Goal: Task Accomplishment & Management: Complete application form

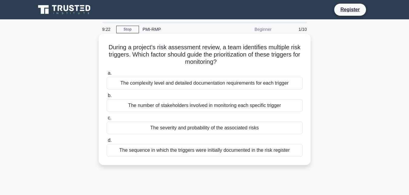
click at [171, 128] on div "The severity and probability of the associated risks" at bounding box center [205, 128] width 196 height 13
click at [107, 120] on input "c. The severity and probability of the associated risks" at bounding box center [107, 118] width 0 height 4
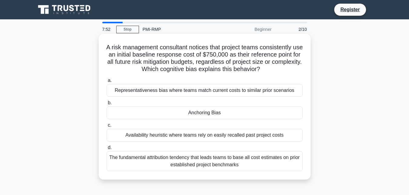
click at [200, 162] on div "The fundamental attribution tendency that leads teams to base all cost estimate…" at bounding box center [205, 161] width 196 height 20
click at [107, 150] on input "d. The fundamental attribution tendency that leads teams to base all cost estim…" at bounding box center [107, 148] width 0 height 4
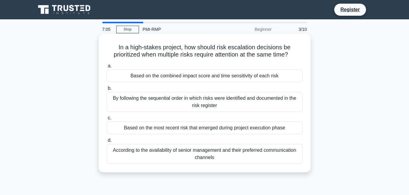
click at [227, 80] on div "Based on the combined impact score and time sensitivity of each risk" at bounding box center [205, 76] width 196 height 13
click at [107, 68] on input "a. Based on the combined impact score and time sensitivity of each risk" at bounding box center [107, 66] width 0 height 4
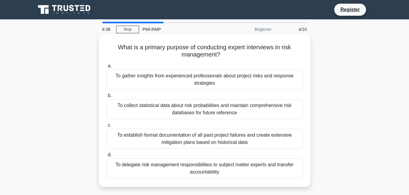
click at [238, 110] on div "To collect statistical data about risk probabilities and maintain comprehensive…" at bounding box center [205, 109] width 196 height 20
click at [107, 98] on input "b. To collect statistical data about risk probabilities and maintain comprehens…" at bounding box center [107, 96] width 0 height 4
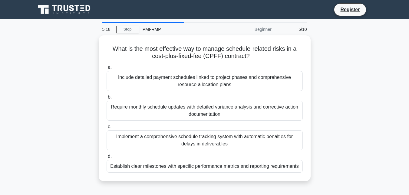
click at [238, 110] on div "Require monthly schedule updates with detailed variance analysis and corrective…" at bounding box center [205, 111] width 196 height 20
click at [107, 99] on input "b. Require monthly schedule updates with detailed variance analysis and correct…" at bounding box center [107, 97] width 0 height 4
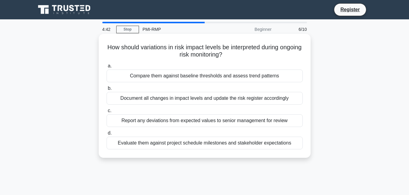
click at [239, 99] on div "Document all changes in impact levels and update the risk register accordingly" at bounding box center [205, 98] width 196 height 13
click at [107, 91] on input "b. Document all changes in impact levels and update the risk register according…" at bounding box center [107, 89] width 0 height 4
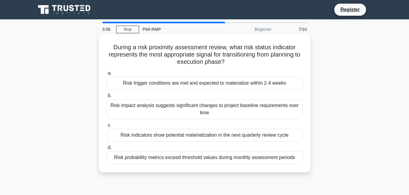
click at [218, 108] on div "Risk impact analysis suggests significant changes to project baseline requireme…" at bounding box center [205, 109] width 196 height 20
click at [107, 98] on input "b. Risk impact analysis suggests significant changes to project baseline requir…" at bounding box center [107, 96] width 0 height 4
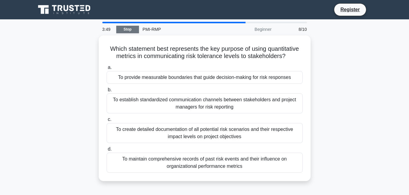
click at [125, 32] on link "Stop" at bounding box center [127, 30] width 23 height 8
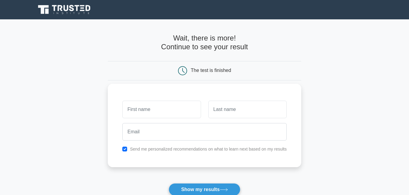
click at [176, 152] on label "Send me personalized recommendations on what to learn next based on my results" at bounding box center [208, 149] width 157 height 5
click at [141, 149] on label "Send me personalized recommendations on what to learn next based on my results" at bounding box center [208, 149] width 157 height 5
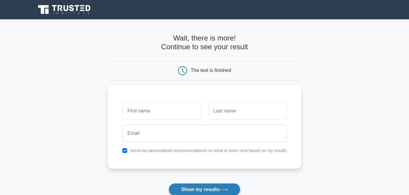
click at [190, 187] on button "Show my results" at bounding box center [204, 190] width 71 height 13
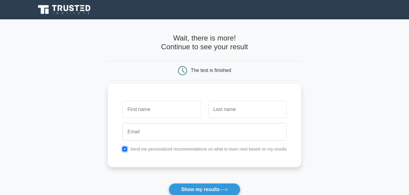
click at [127, 149] on input "checkbox" at bounding box center [124, 149] width 5 height 5
checkbox input "false"
click at [157, 112] on input "text" at bounding box center [161, 110] width 78 height 18
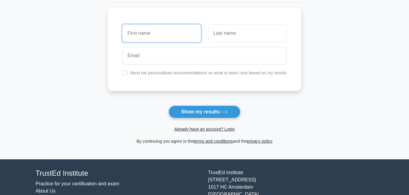
scroll to position [82, 0]
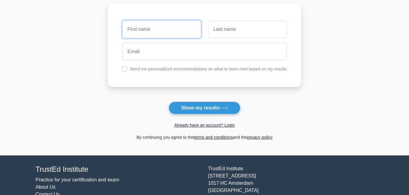
type input "n"
type input "mitre"
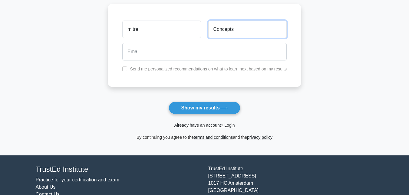
type input "Concepts"
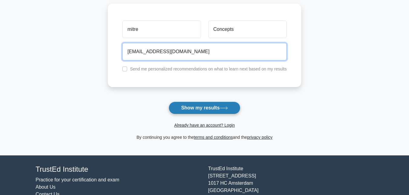
type input "[EMAIL_ADDRESS][DOMAIN_NAME]"
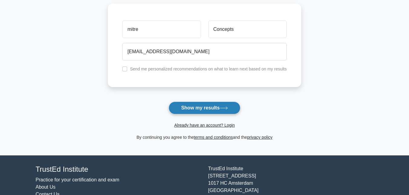
click at [215, 105] on button "Show my results" at bounding box center [204, 108] width 71 height 13
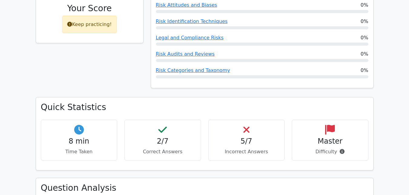
scroll to position [314, 0]
